Goal: Task Accomplishment & Management: Manage account settings

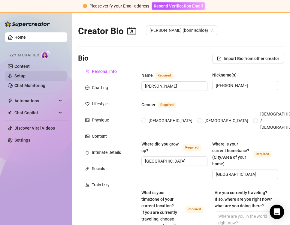
radio input "true"
type input "[DATE]"
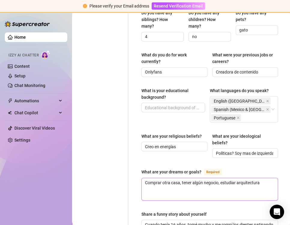
scroll to position [294, 0]
